Goal: Information Seeking & Learning: Learn about a topic

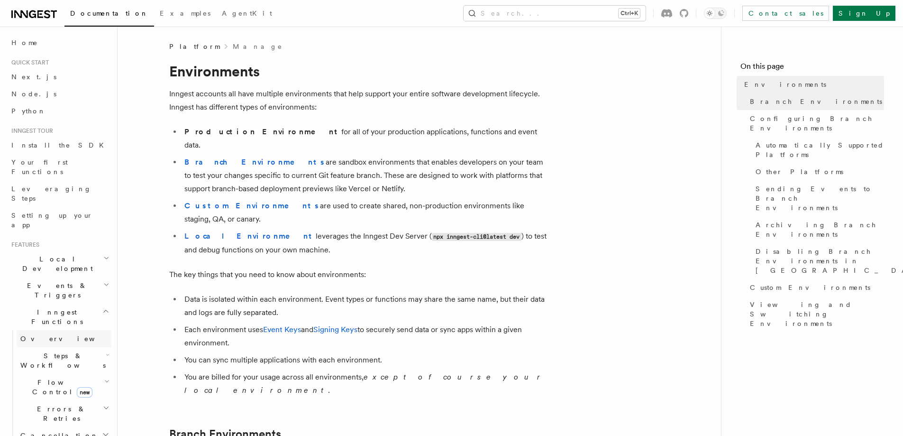
click at [77, 330] on link "Overview" at bounding box center [64, 338] width 95 height 17
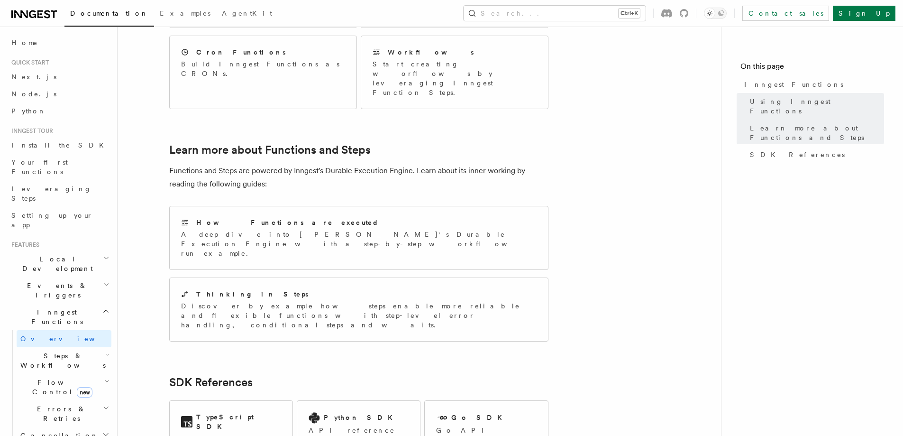
scroll to position [616, 0]
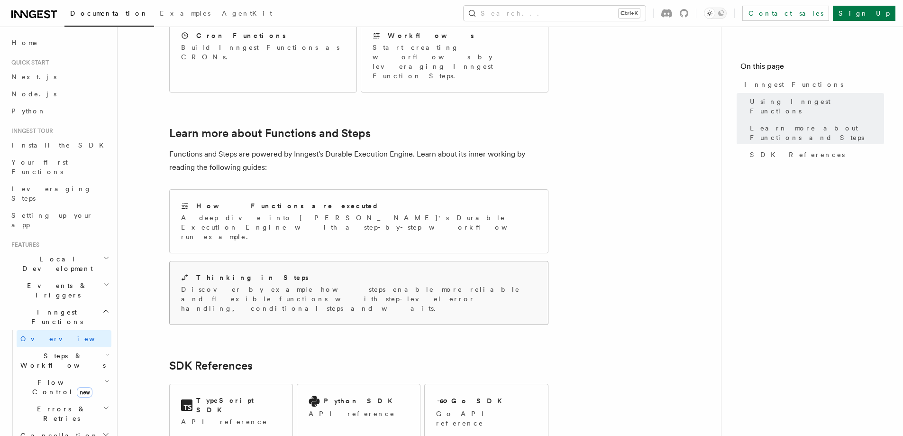
click at [428, 261] on div "Thinking in Steps Discover by example how steps enable more reliable and flexib…" at bounding box center [359, 292] width 378 height 63
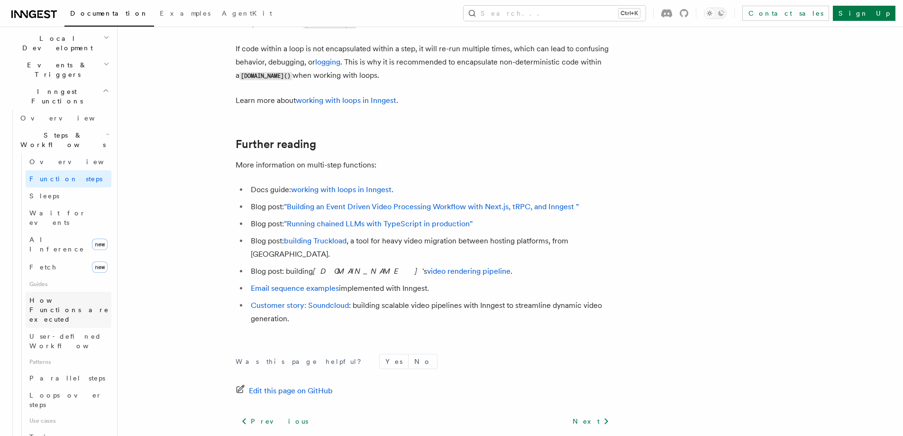
scroll to position [237, 0]
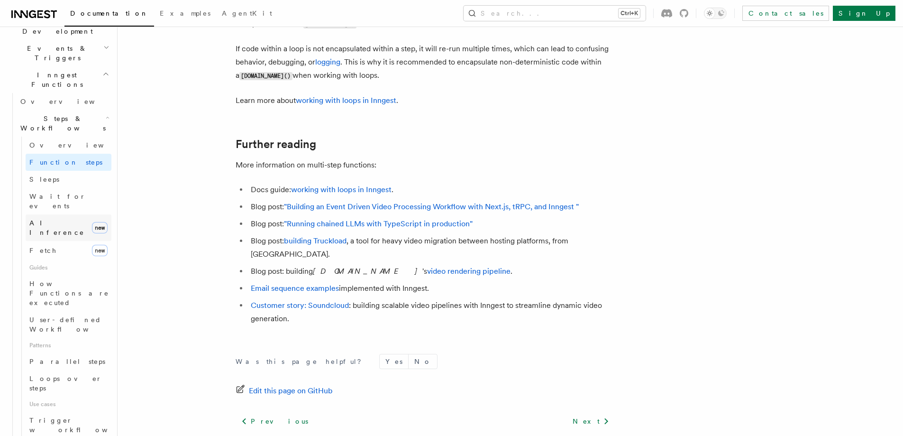
click at [50, 219] on span "AI Inference" at bounding box center [56, 227] width 55 height 17
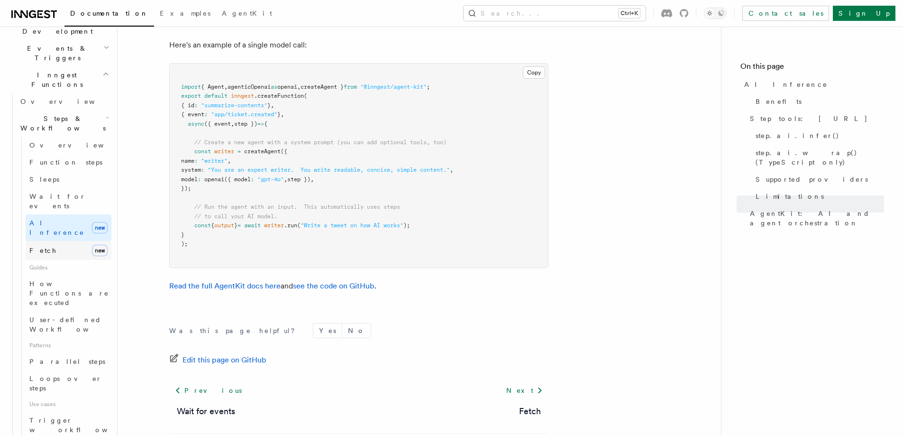
scroll to position [190, 0]
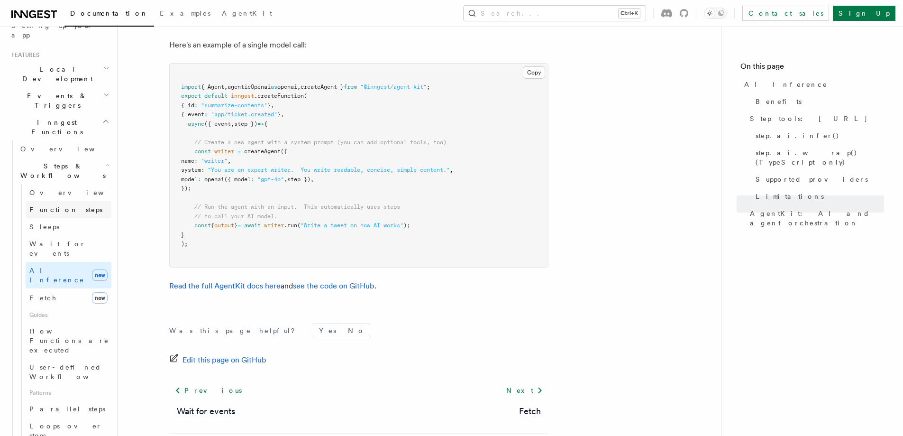
click at [65, 205] on span "Function steps" at bounding box center [65, 209] width 73 height 9
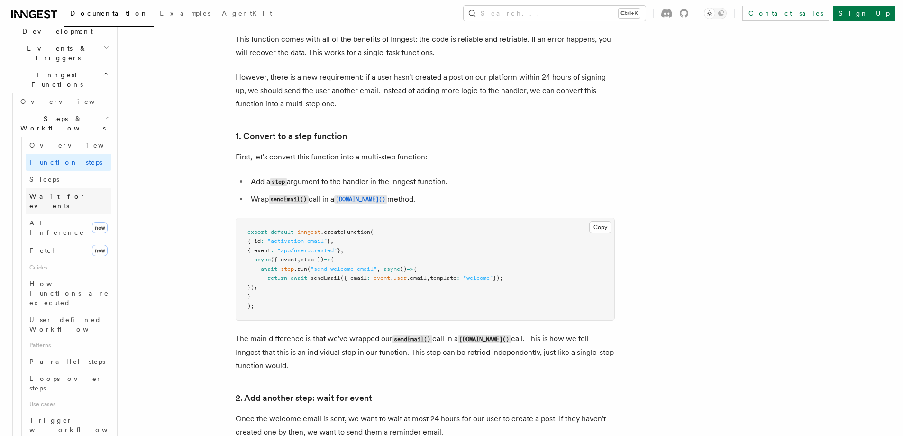
scroll to position [190, 0]
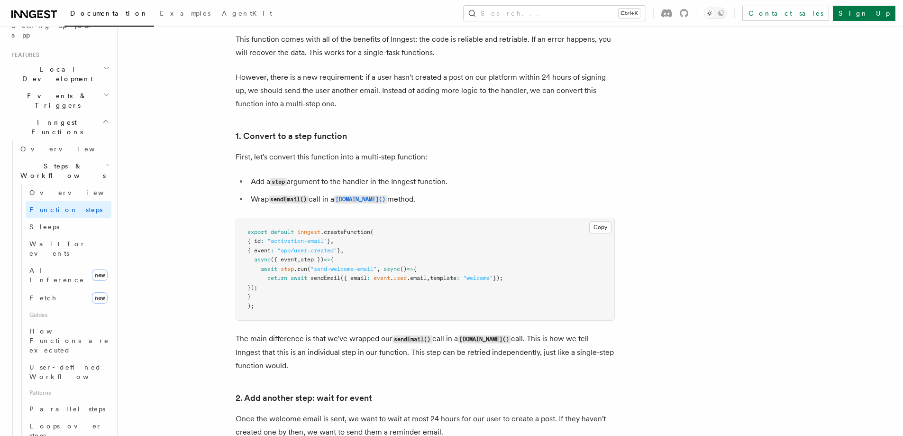
click at [70, 87] on h2 "Events & Triggers" at bounding box center [60, 100] width 104 height 27
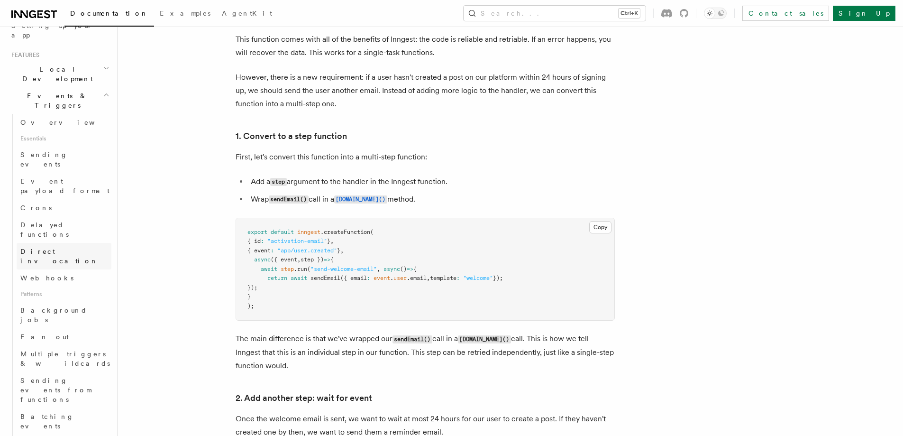
click at [49, 247] on span "Direct invocation" at bounding box center [65, 256] width 91 height 19
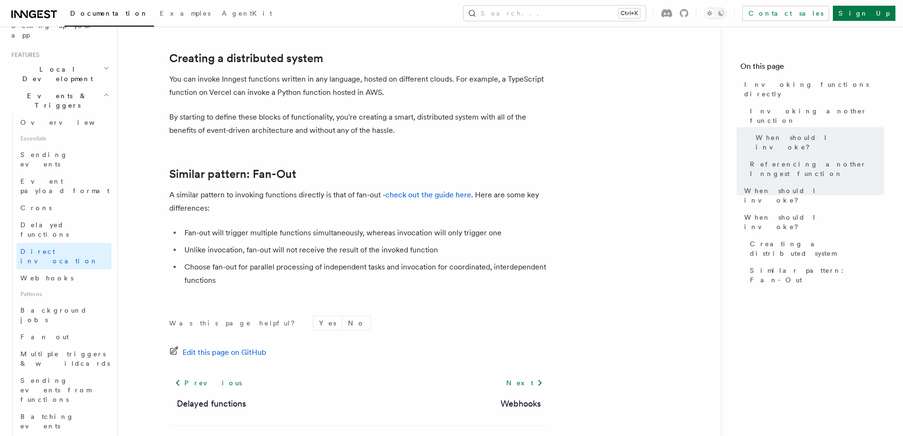
scroll to position [1317, 0]
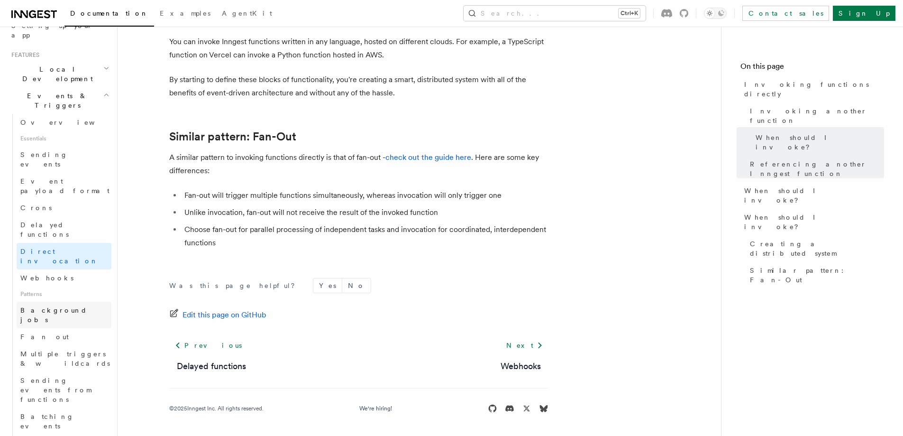
click at [63, 306] on span "Background jobs" at bounding box center [53, 314] width 67 height 17
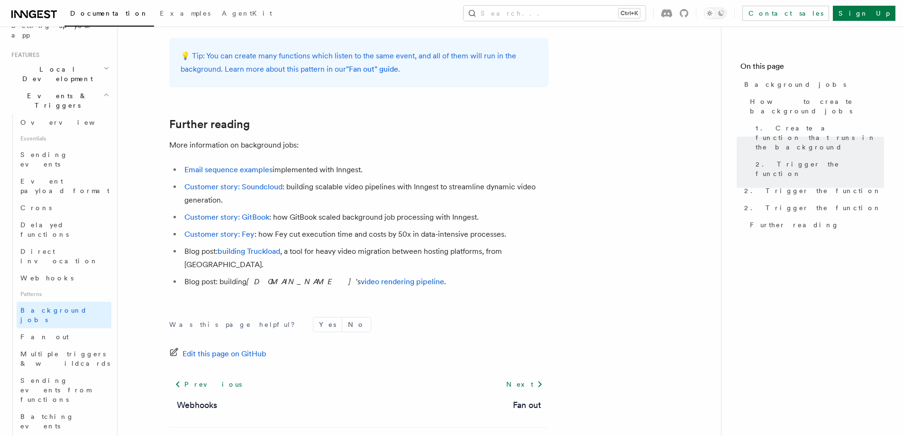
scroll to position [849, 0]
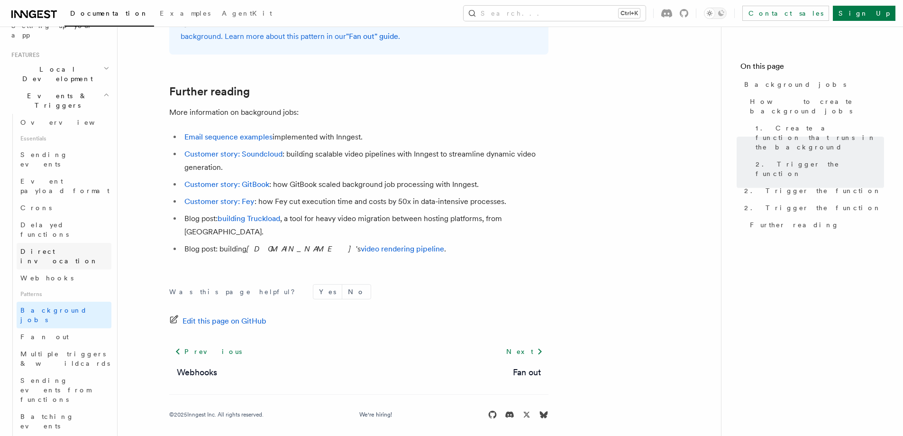
click at [66, 247] on span "Direct invocation" at bounding box center [59, 255] width 78 height 17
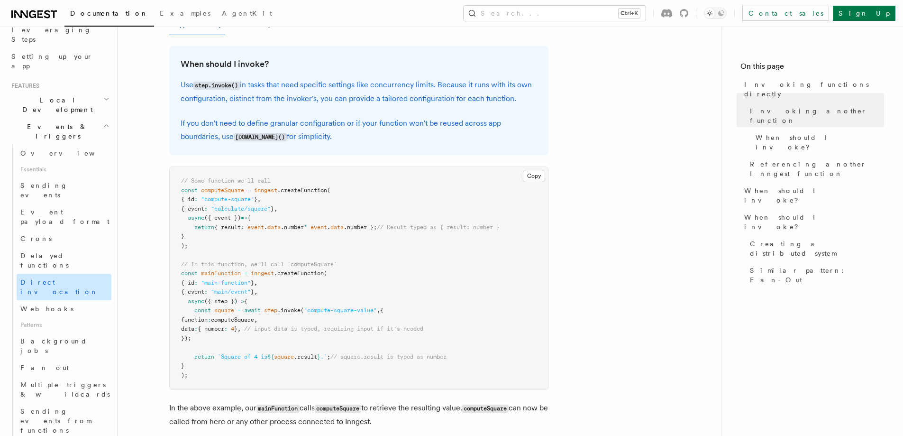
scroll to position [142, 0]
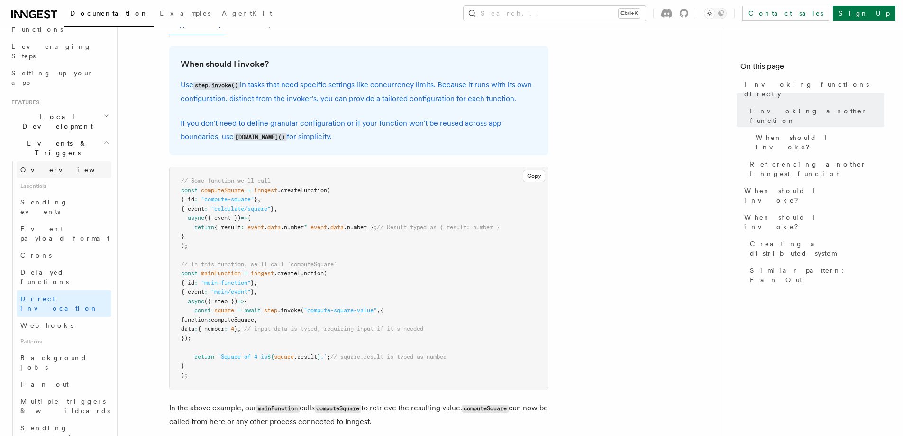
click at [62, 161] on link "Overview" at bounding box center [64, 169] width 95 height 17
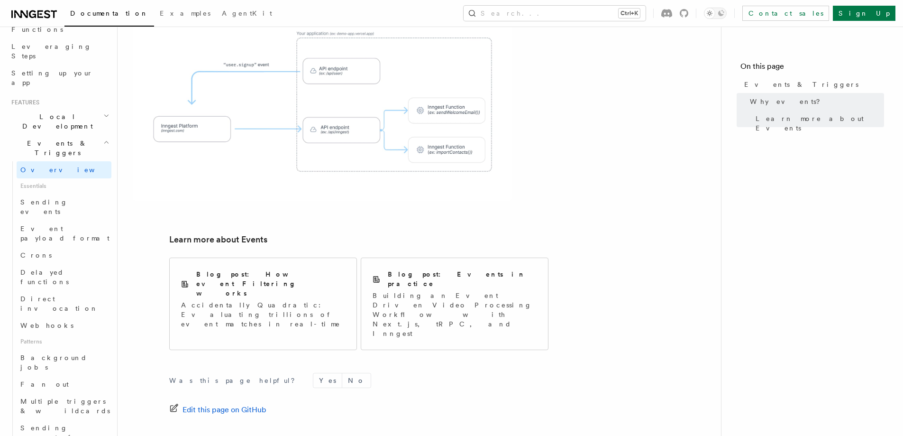
scroll to position [594, 0]
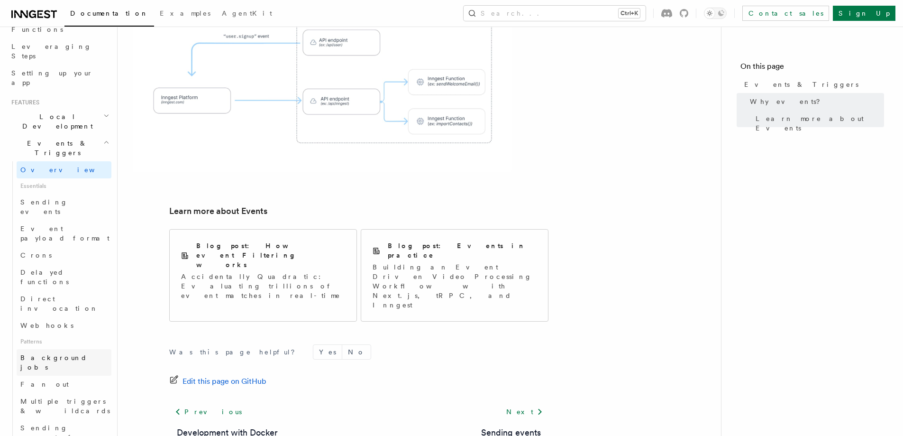
click at [47, 354] on span "Background jobs" at bounding box center [53, 362] width 67 height 17
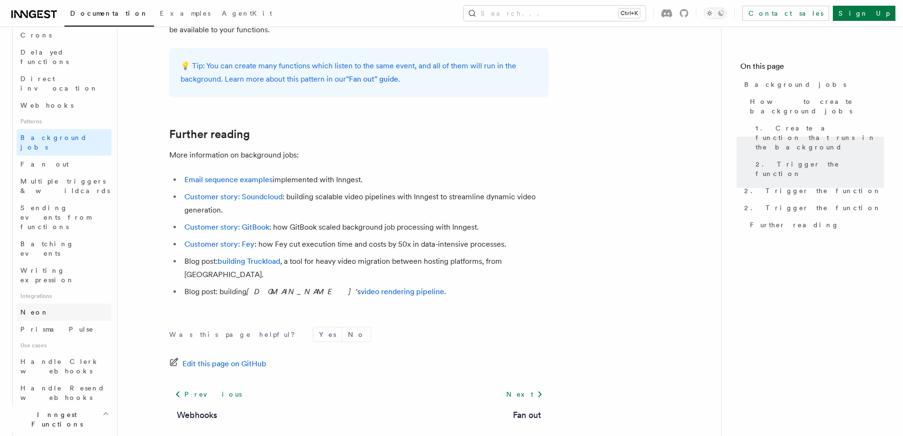
scroll to position [379, 0]
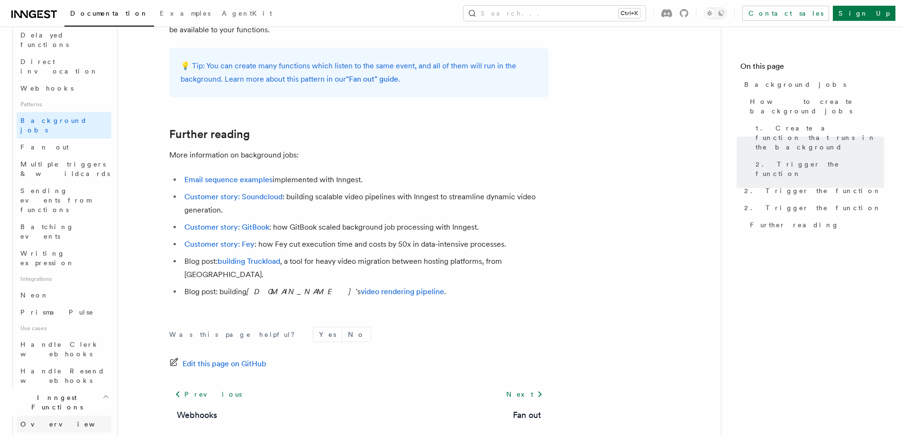
click at [66, 415] on link "Overview" at bounding box center [64, 423] width 95 height 17
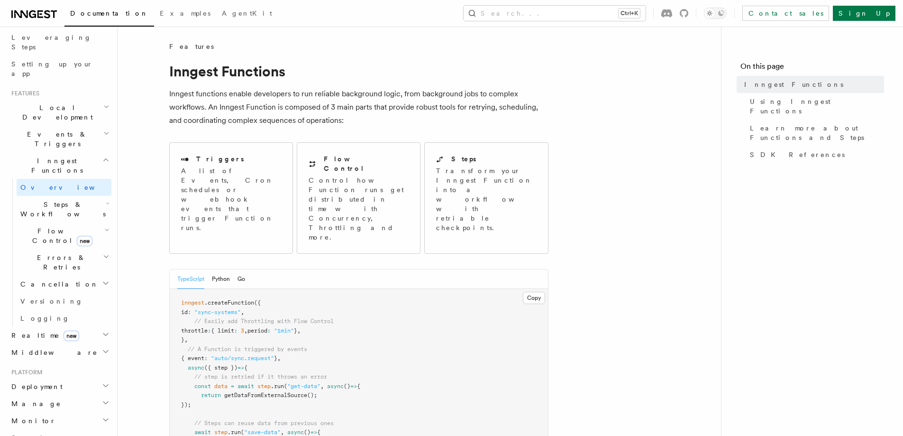
scroll to position [133, 0]
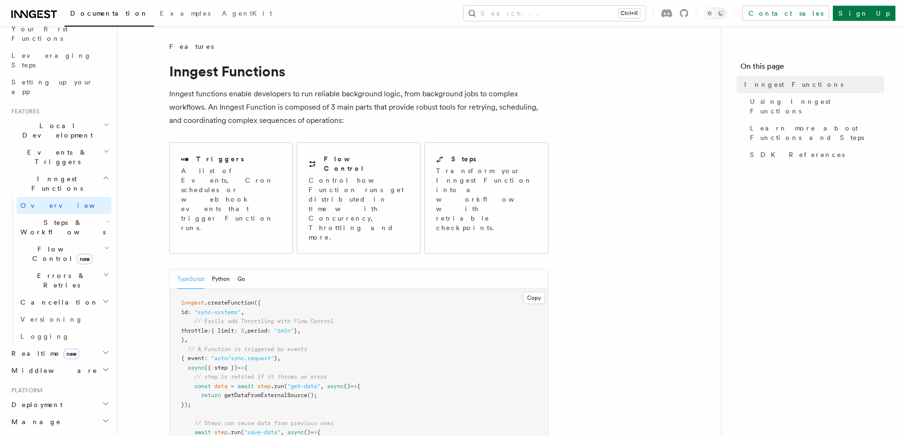
click at [48, 218] on span "Steps & Workflows" at bounding box center [61, 227] width 89 height 19
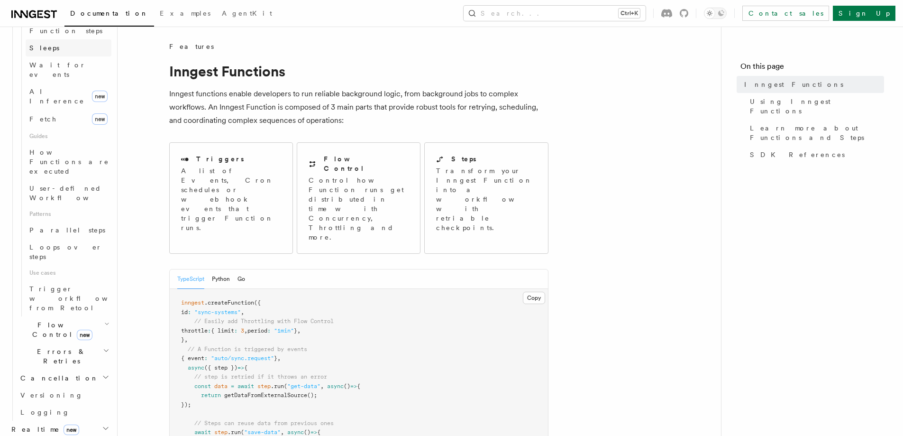
scroll to position [370, 0]
click at [56, 318] on span "Flow Control new" at bounding box center [61, 327] width 88 height 19
click at [62, 382] on span "Concurrency" at bounding box center [60, 386] width 63 height 8
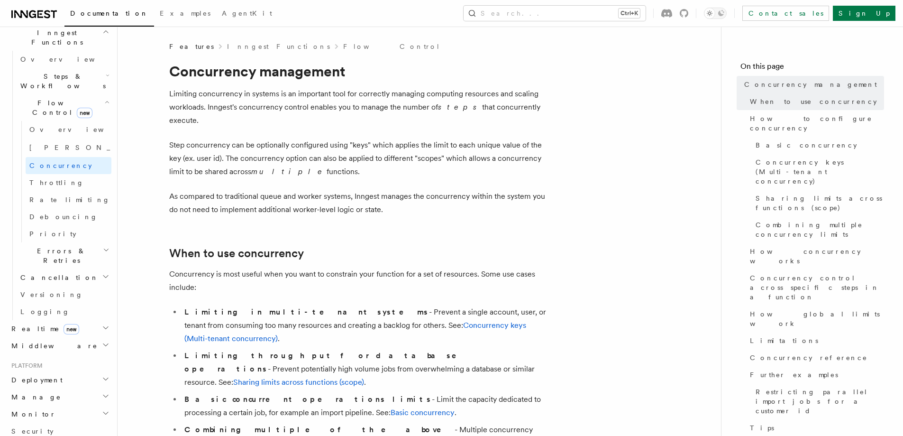
scroll to position [275, 0]
click at [68, 195] on link "Rate limiting" at bounding box center [69, 203] width 86 height 17
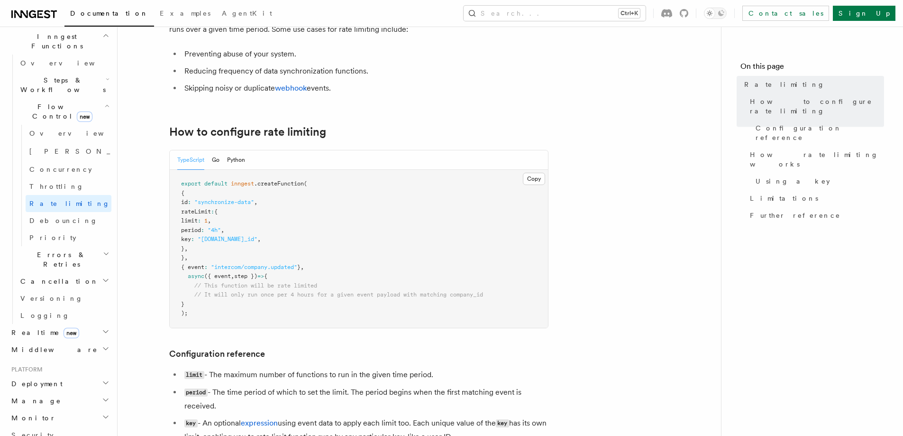
scroll to position [95, 0]
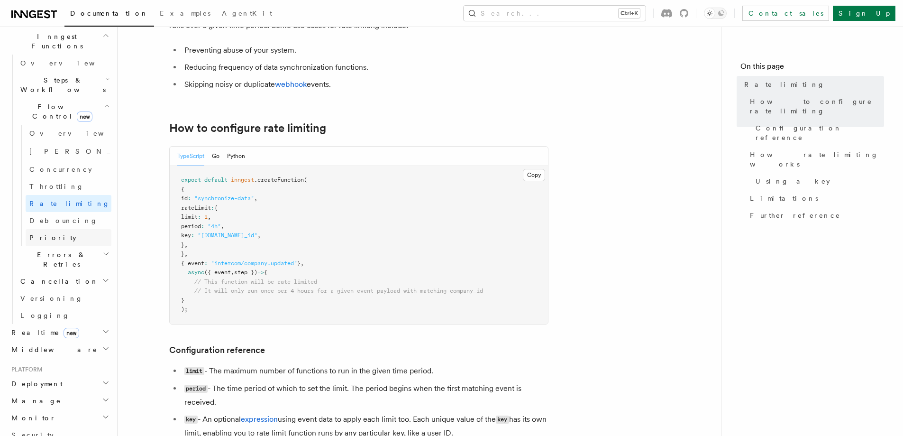
click at [64, 229] on link "Priority" at bounding box center [69, 237] width 86 height 17
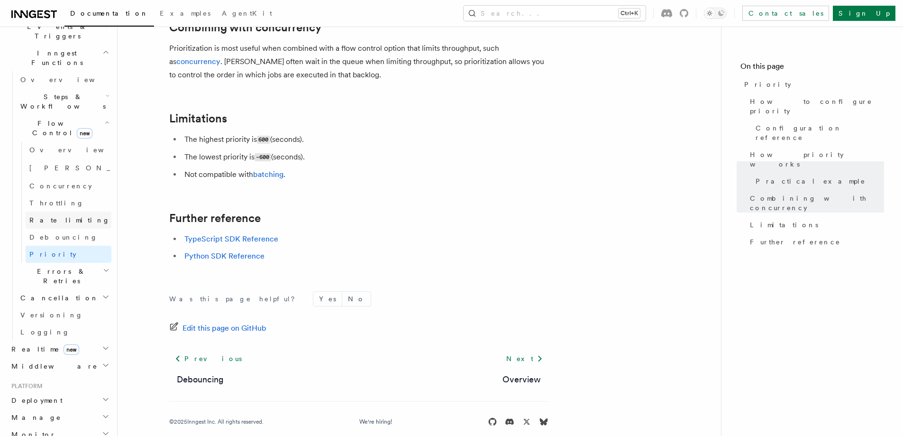
scroll to position [275, 0]
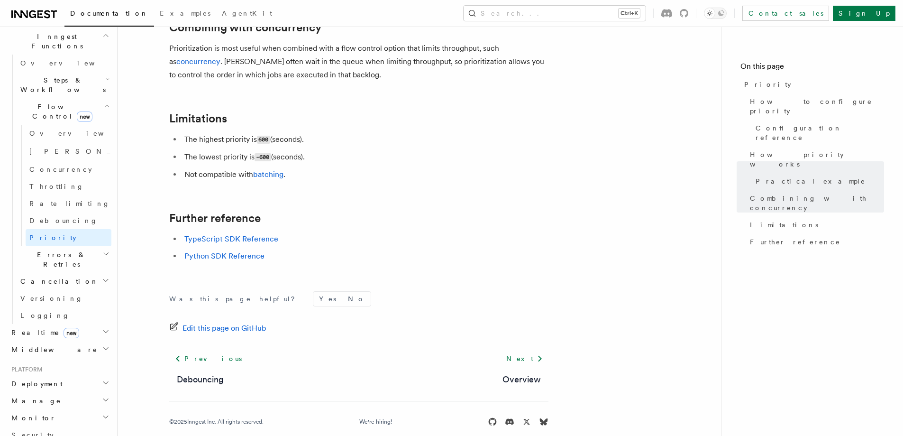
click at [72, 375] on h2 "Deployment" at bounding box center [60, 383] width 104 height 17
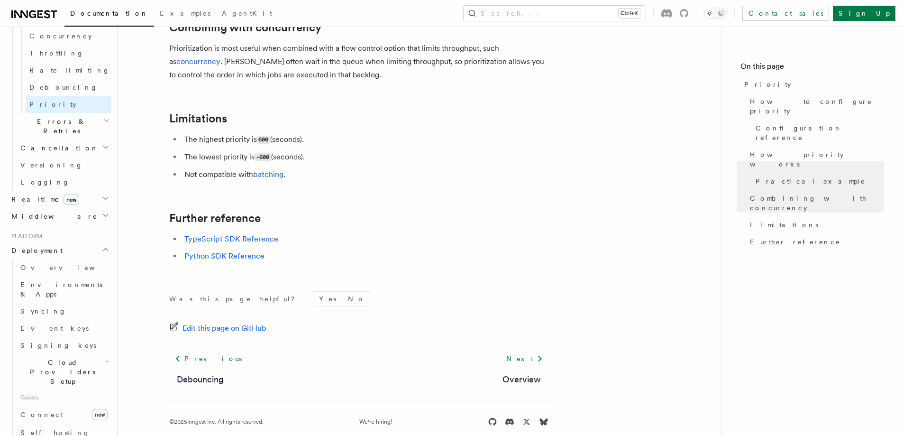
scroll to position [465, 0]
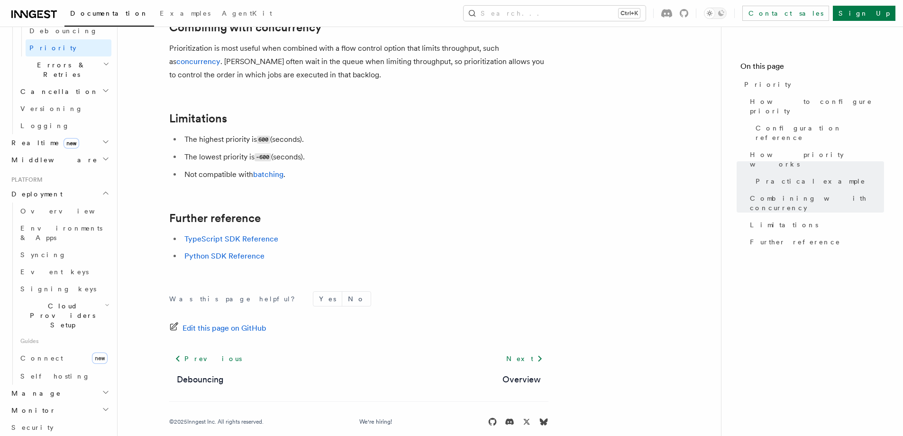
click at [70, 435] on link "Limitations" at bounding box center [60, 444] width 104 height 17
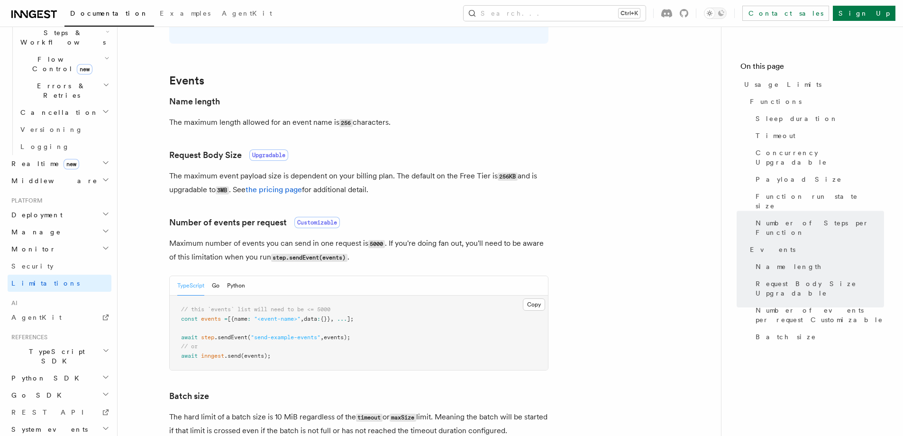
scroll to position [711, 0]
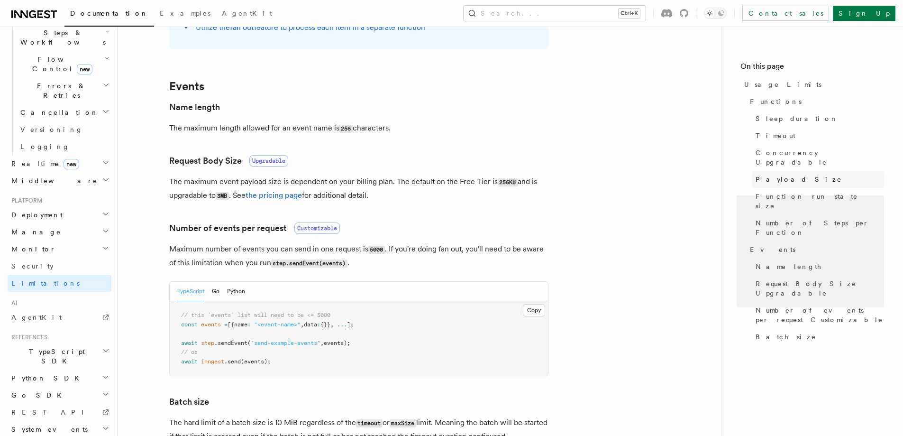
click at [789, 174] on span "Payload Size" at bounding box center [799, 178] width 86 height 9
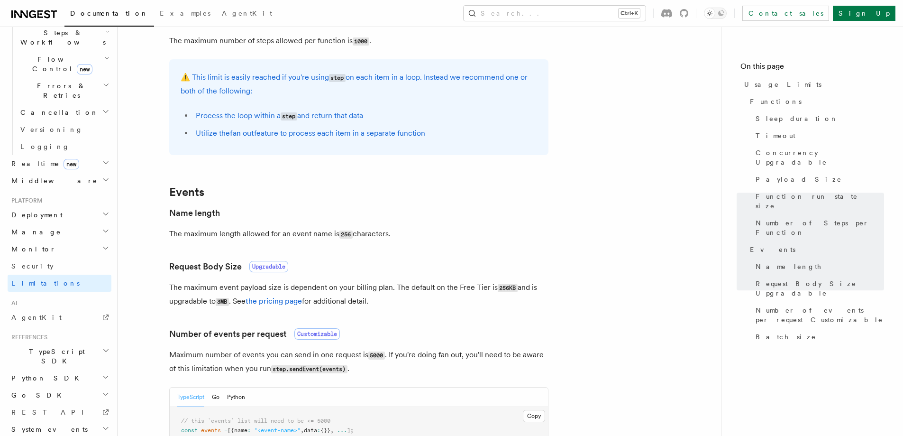
scroll to position [616, 0]
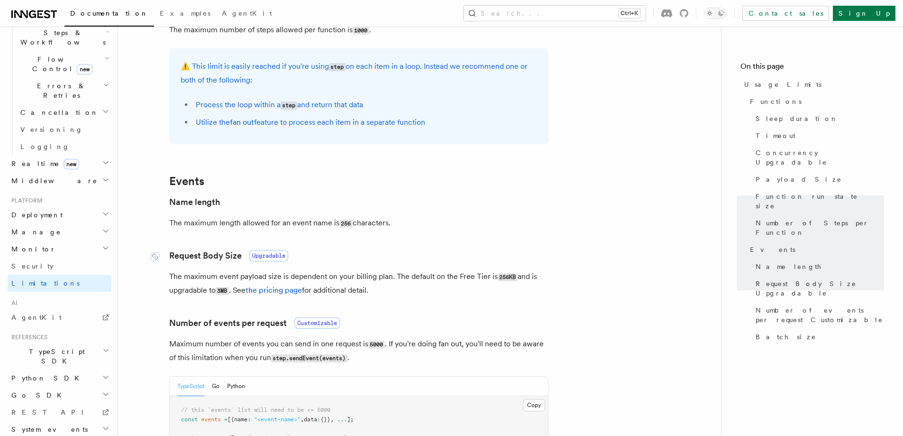
click at [262, 254] on span "Upgradable" at bounding box center [268, 255] width 39 height 11
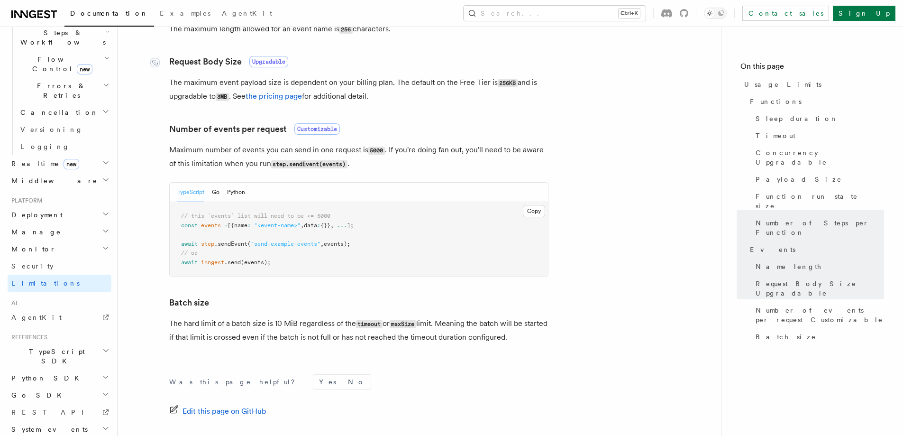
scroll to position [820, 0]
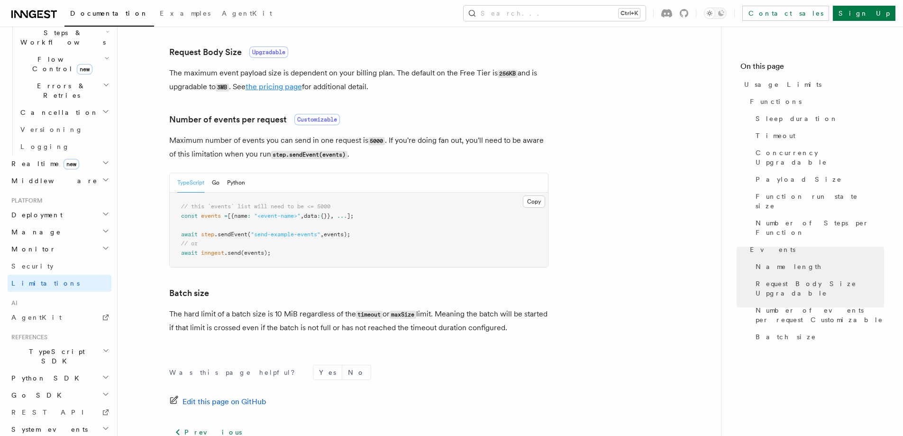
click at [274, 85] on link "the pricing page" at bounding box center [274, 86] width 56 height 9
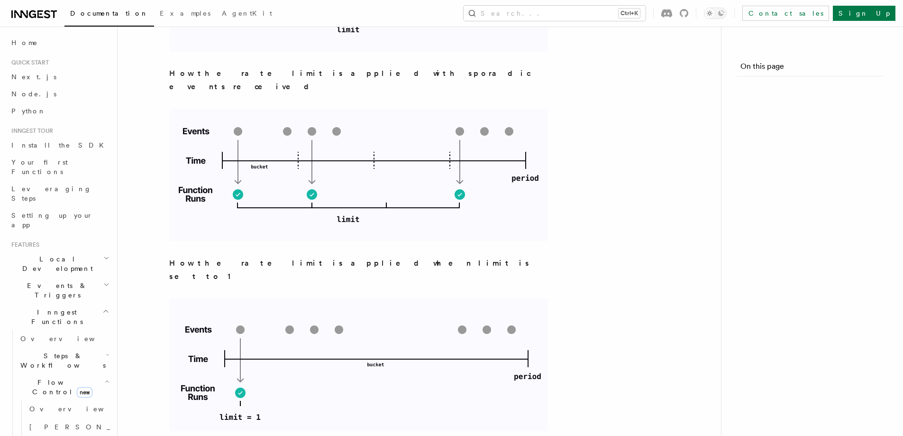
scroll to position [95, 0]
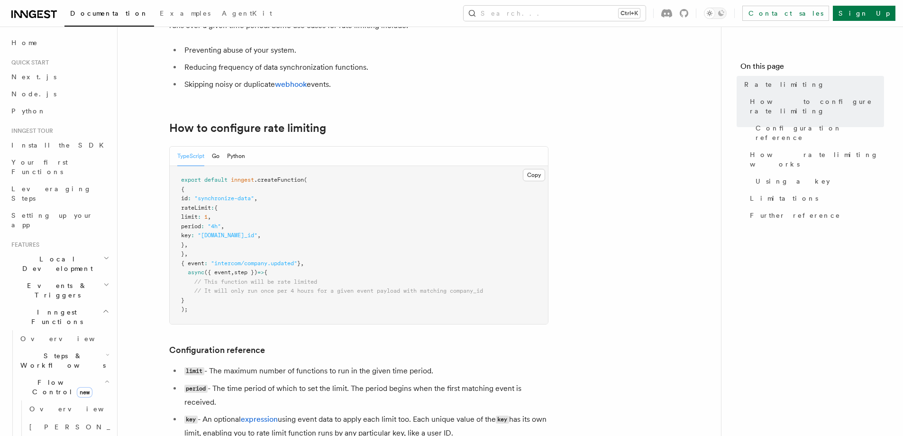
click at [63, 347] on h2 "Steps & Workflows" at bounding box center [64, 360] width 95 height 27
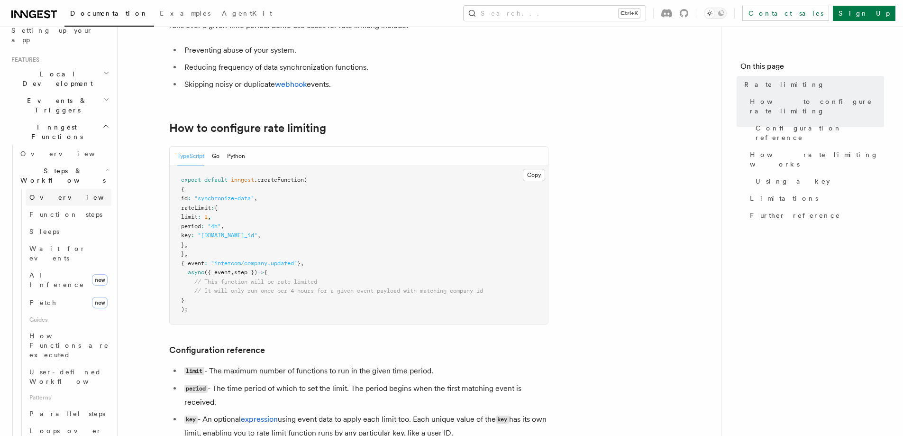
scroll to position [190, 0]
click at [78, 201] on link "Function steps" at bounding box center [69, 209] width 86 height 17
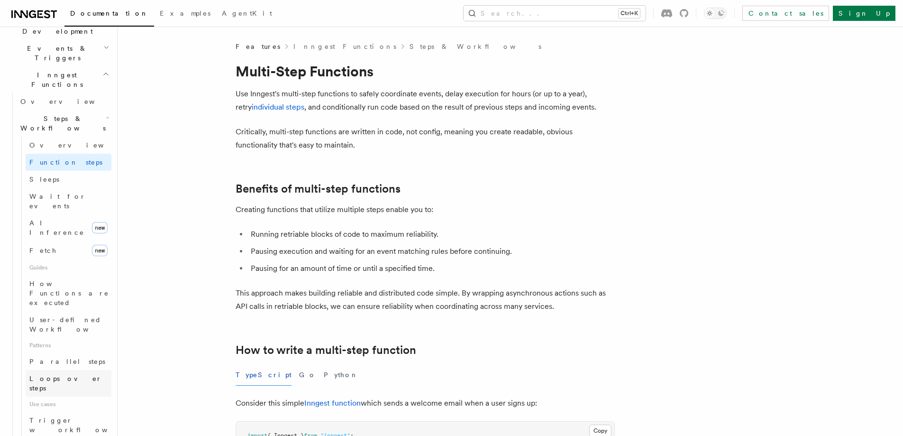
scroll to position [190, 0]
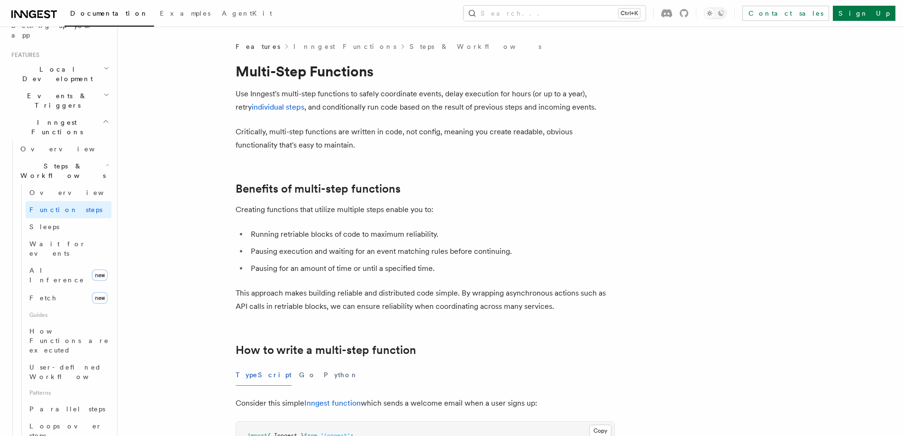
click at [78, 87] on h2 "Events & Triggers" at bounding box center [60, 100] width 104 height 27
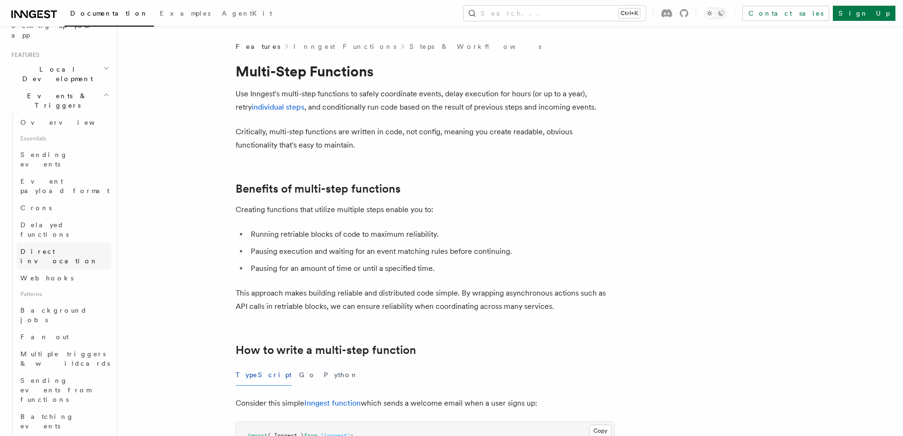
click at [56, 247] on span "Direct invocation" at bounding box center [59, 255] width 78 height 17
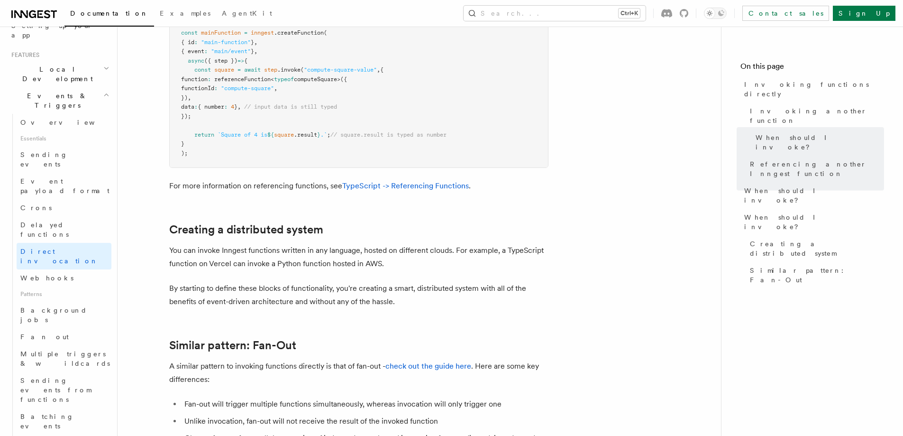
scroll to position [1138, 0]
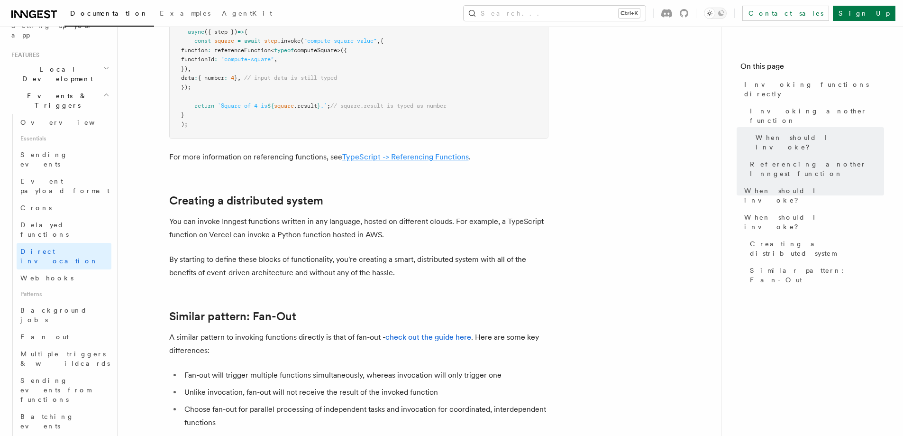
click at [356, 158] on link "TypeScript -> Referencing Functions" at bounding box center [405, 156] width 127 height 9
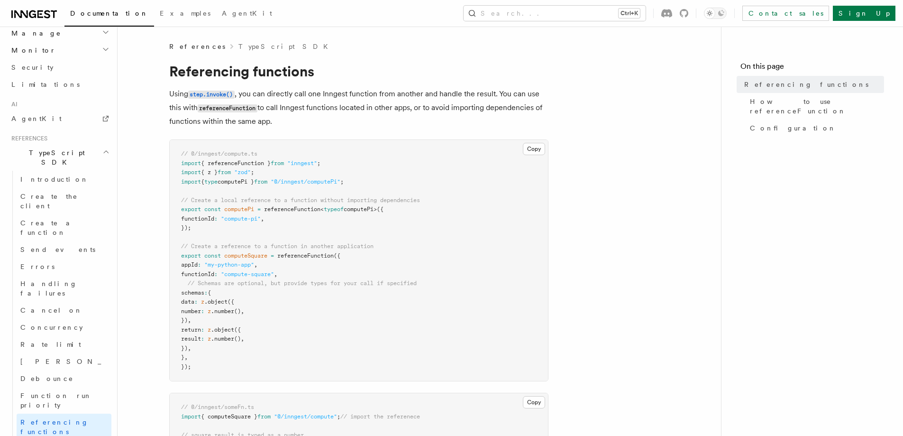
click at [332, 111] on p "Using step.invoke() , you can directly call one Inngest function from another a…" at bounding box center [358, 107] width 379 height 41
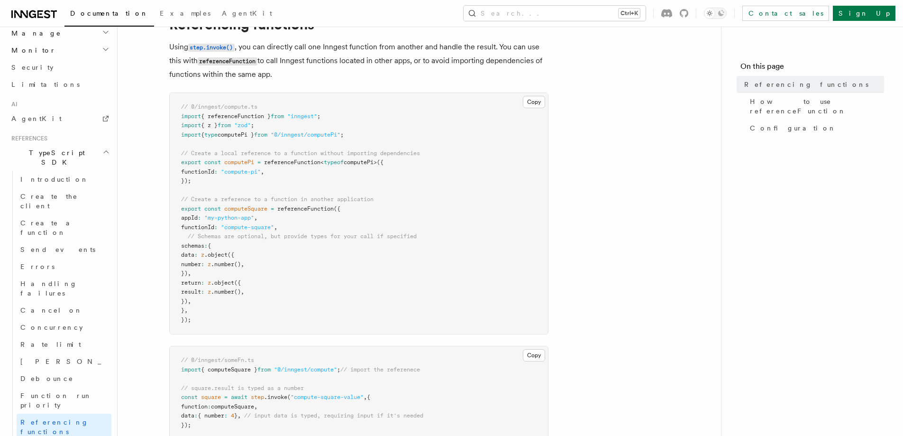
scroll to position [47, 0]
click at [64, 219] on span "Create a function" at bounding box center [48, 227] width 56 height 17
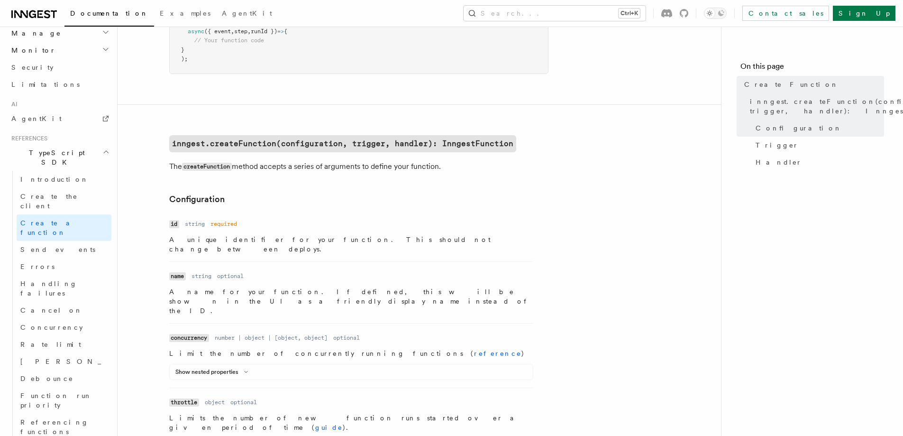
scroll to position [142, 0]
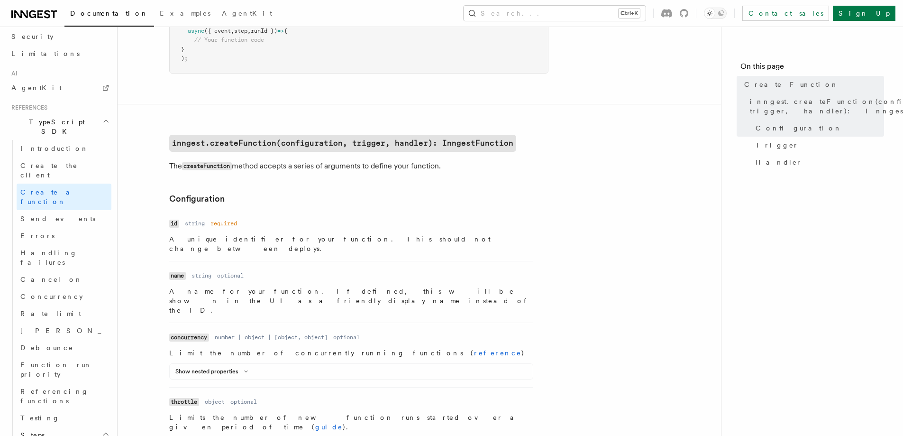
scroll to position [569, 0]
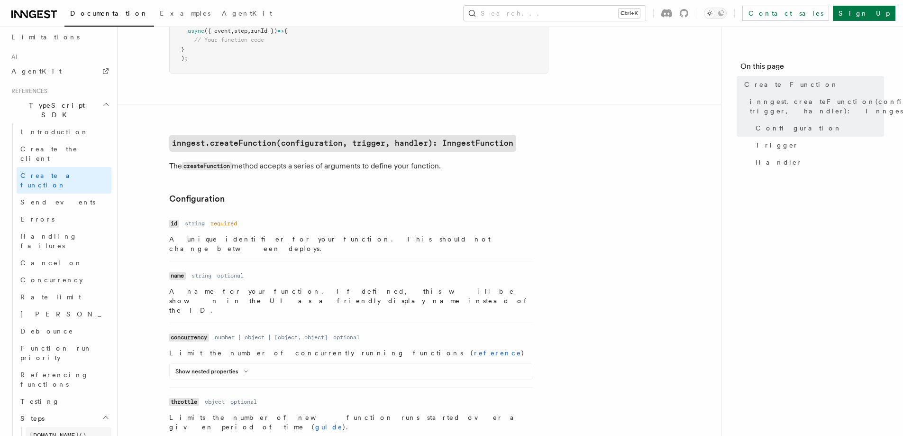
click at [78, 427] on link "step.run()" at bounding box center [69, 435] width 86 height 17
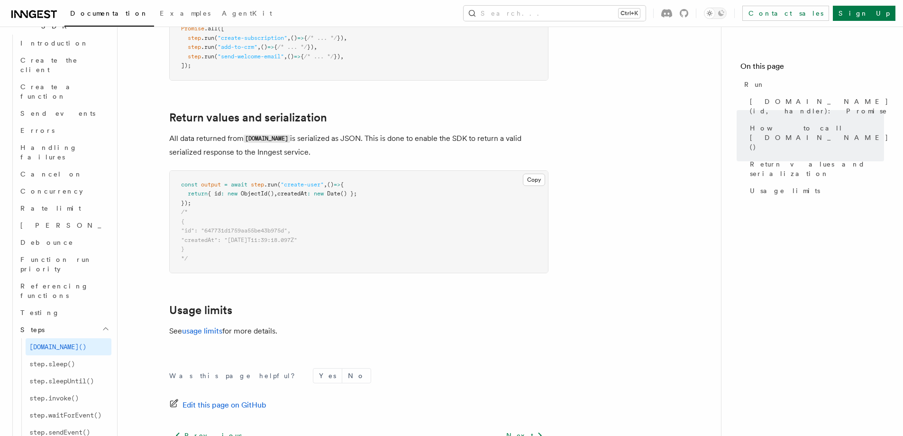
scroll to position [664, 0]
click at [102, 435] on icon "button" at bounding box center [106, 442] width 8 height 8
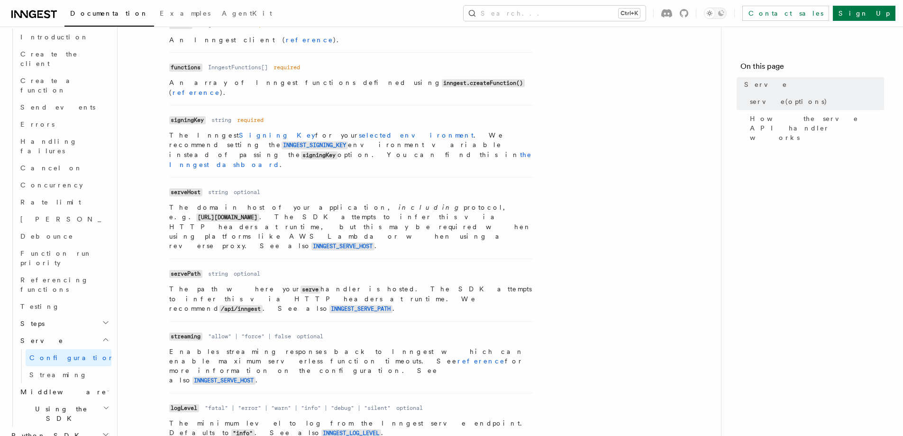
scroll to position [427, 0]
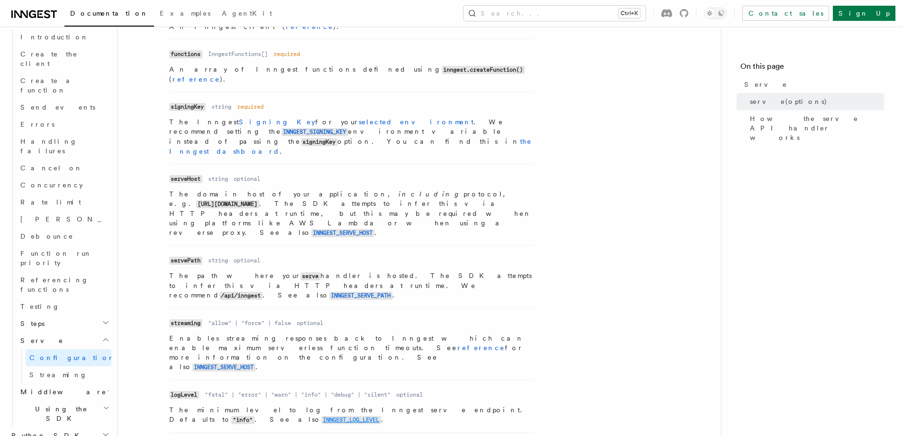
click at [381, 416] on code "INNGEST_LOG_LEVEL" at bounding box center [351, 420] width 60 height 8
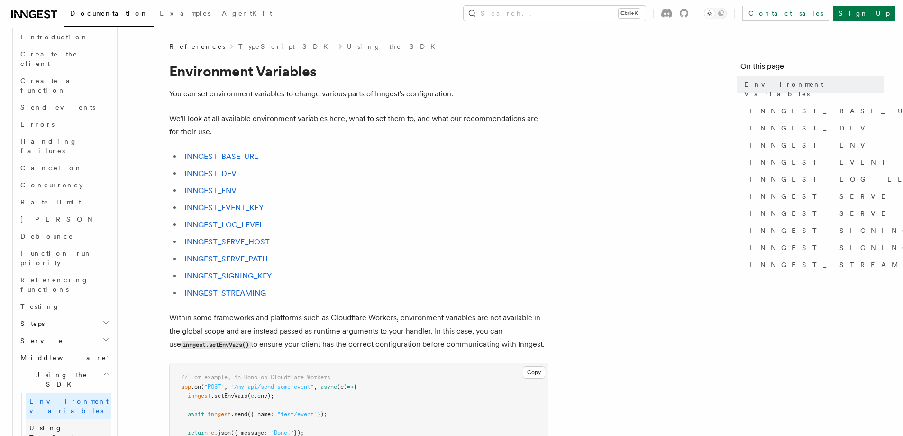
click at [64, 419] on link "Using TypeScript" at bounding box center [69, 432] width 86 height 27
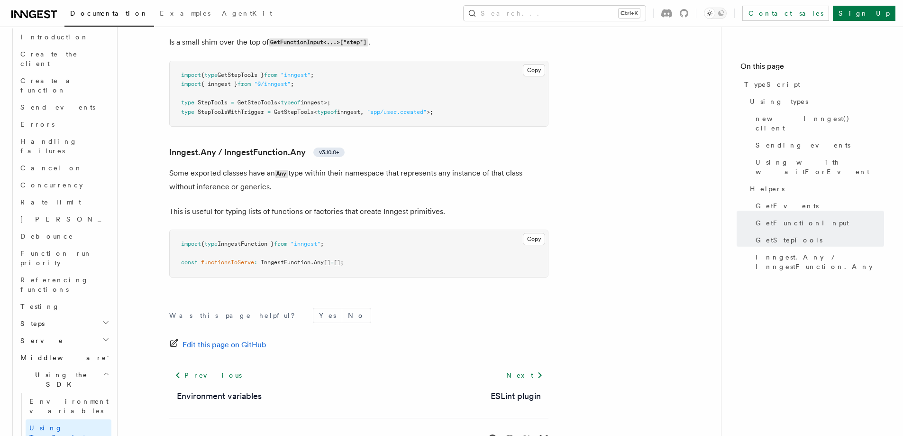
scroll to position [2273, 0]
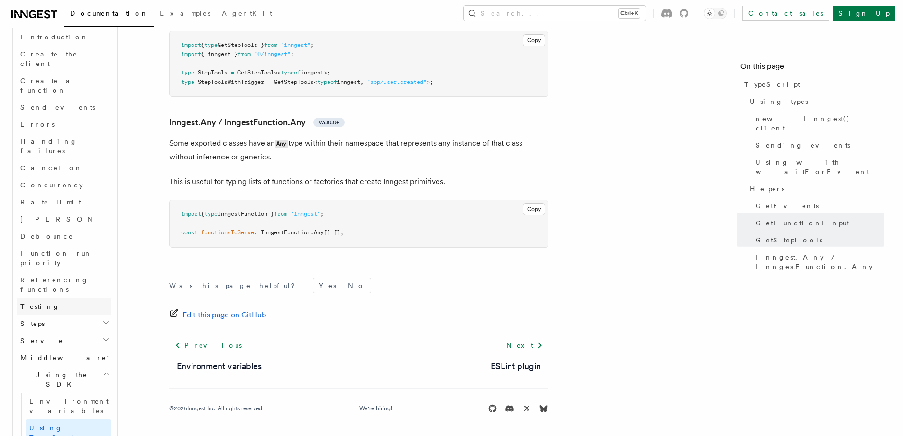
click at [66, 298] on link "Testing" at bounding box center [64, 306] width 95 height 17
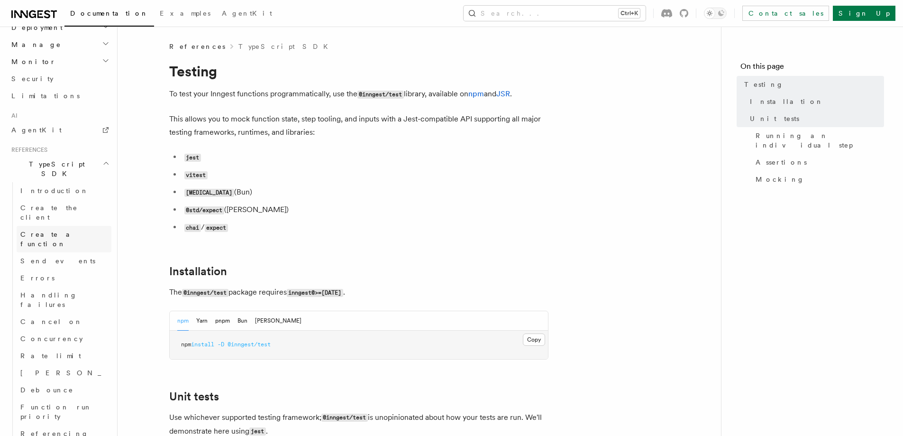
scroll to position [488, 0]
click at [56, 292] on link "Errors" at bounding box center [64, 300] width 95 height 17
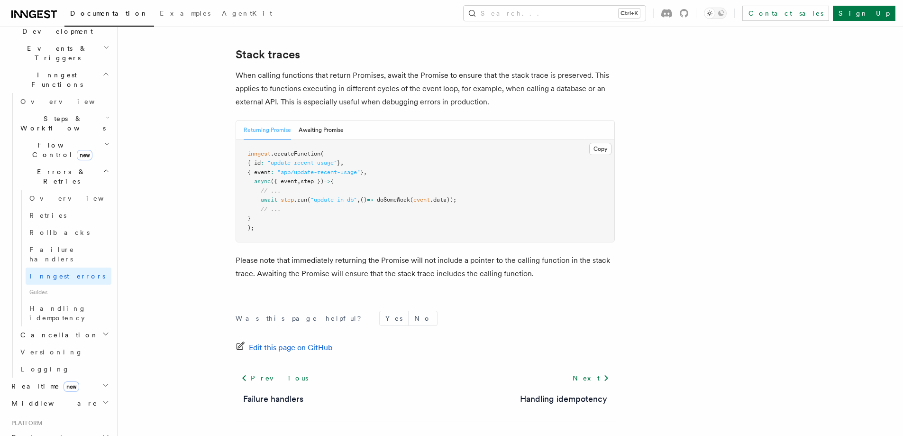
scroll to position [284, 0]
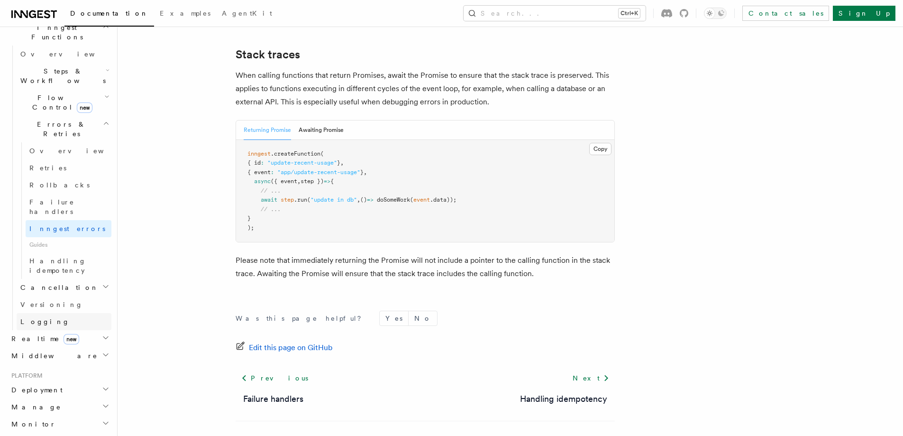
click at [41, 318] on span "Logging" at bounding box center [44, 322] width 49 height 8
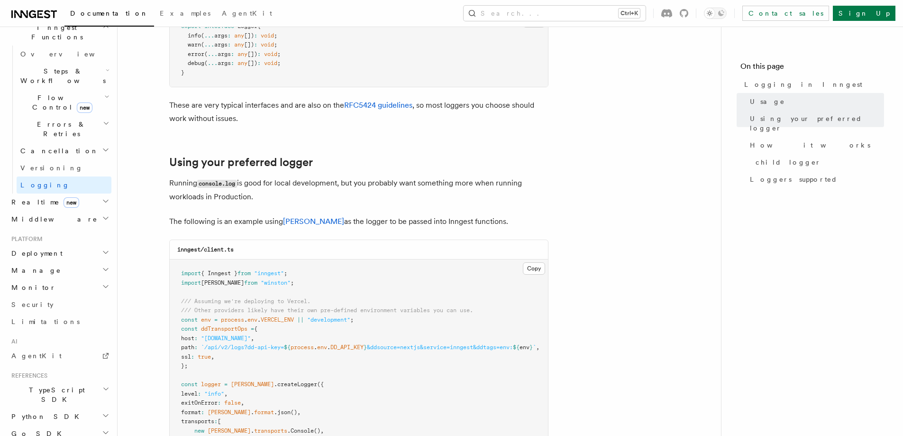
scroll to position [901, 0]
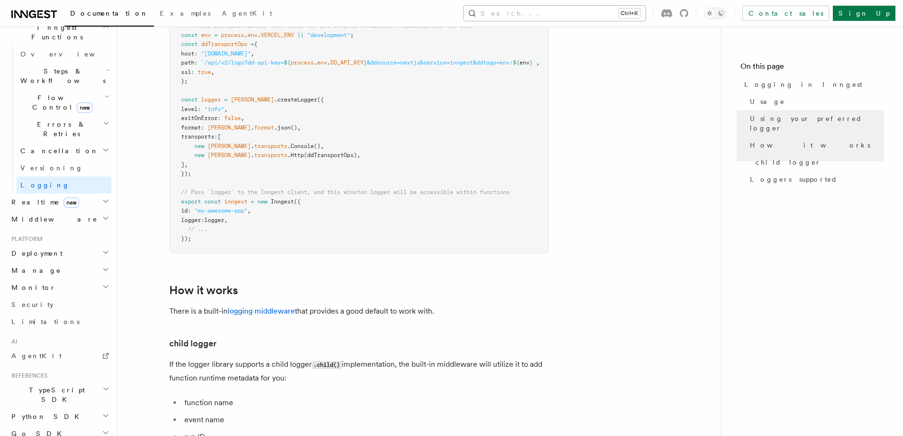
click at [566, 17] on button "Search... Ctrl+K" at bounding box center [555, 13] width 182 height 15
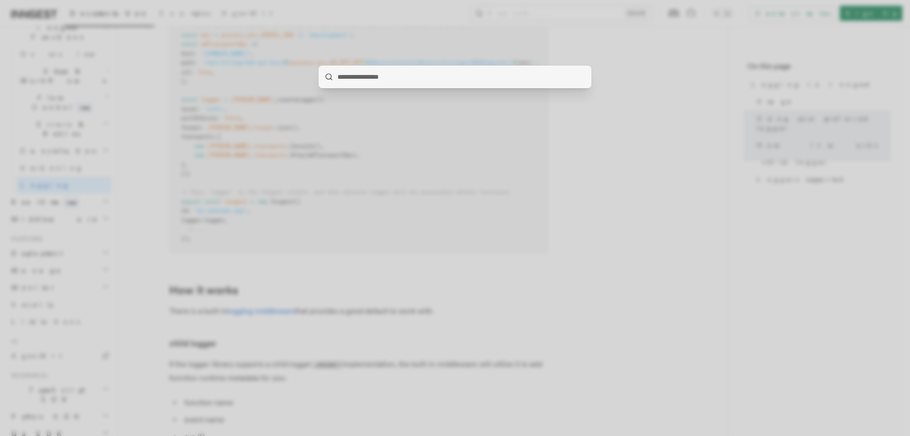
click at [593, 117] on div at bounding box center [455, 218] width 910 height 436
